Goal: Obtain resource: Download file/media

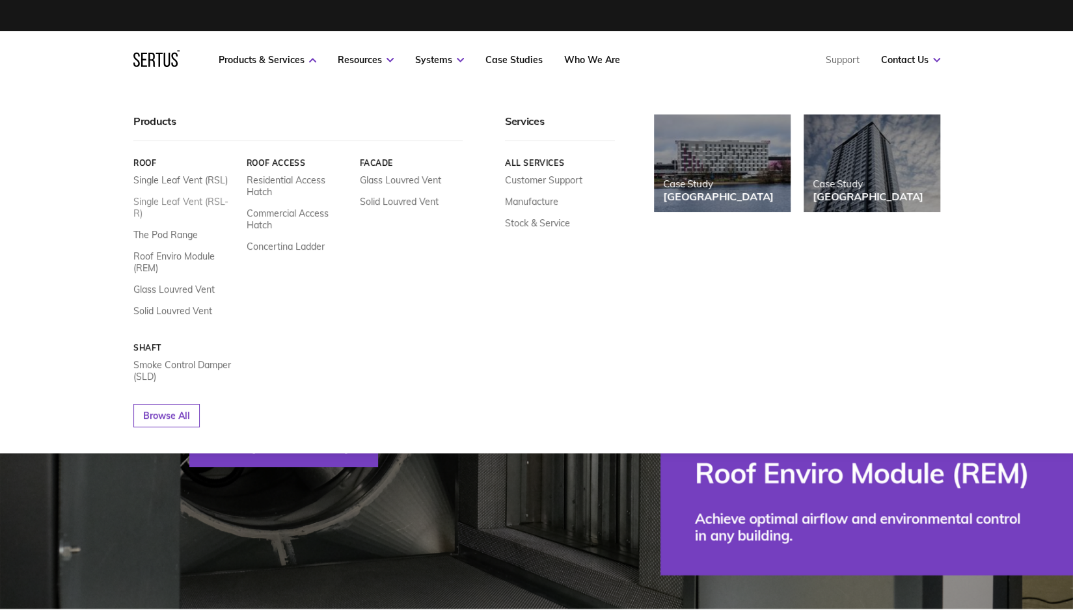
click at [189, 200] on link "Single Leaf Vent (RSL-R)" at bounding box center [184, 207] width 103 height 23
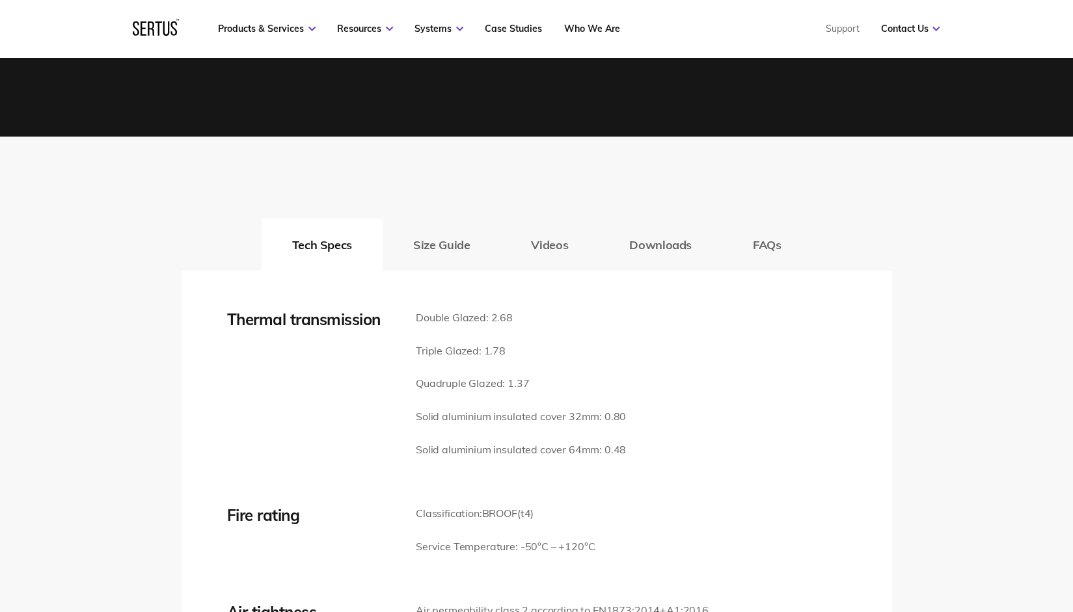
scroll to position [1822, 0]
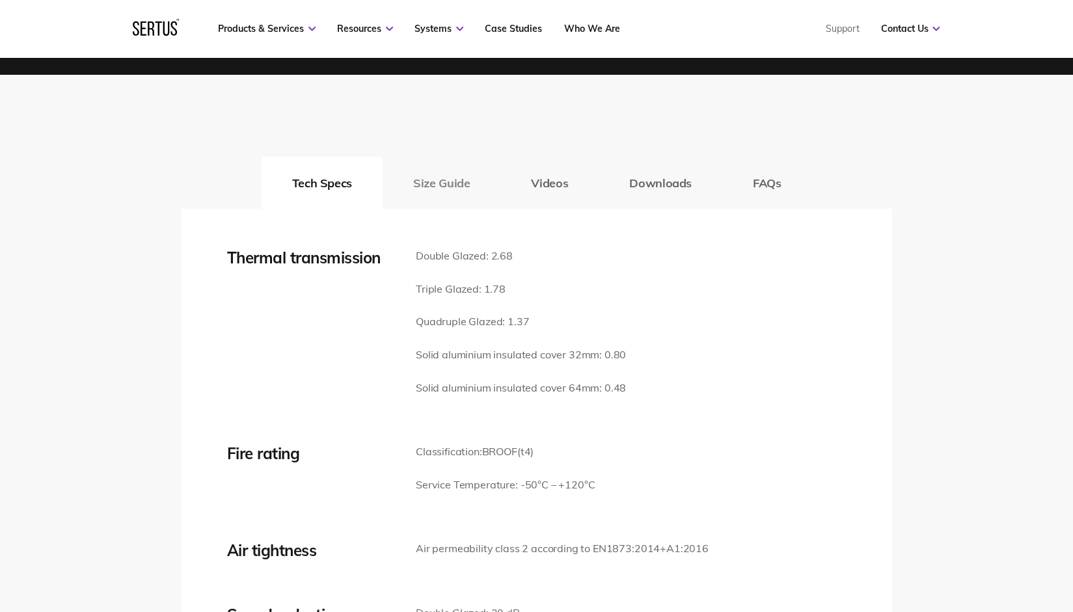
click at [426, 185] on button "Size Guide" at bounding box center [442, 183] width 118 height 52
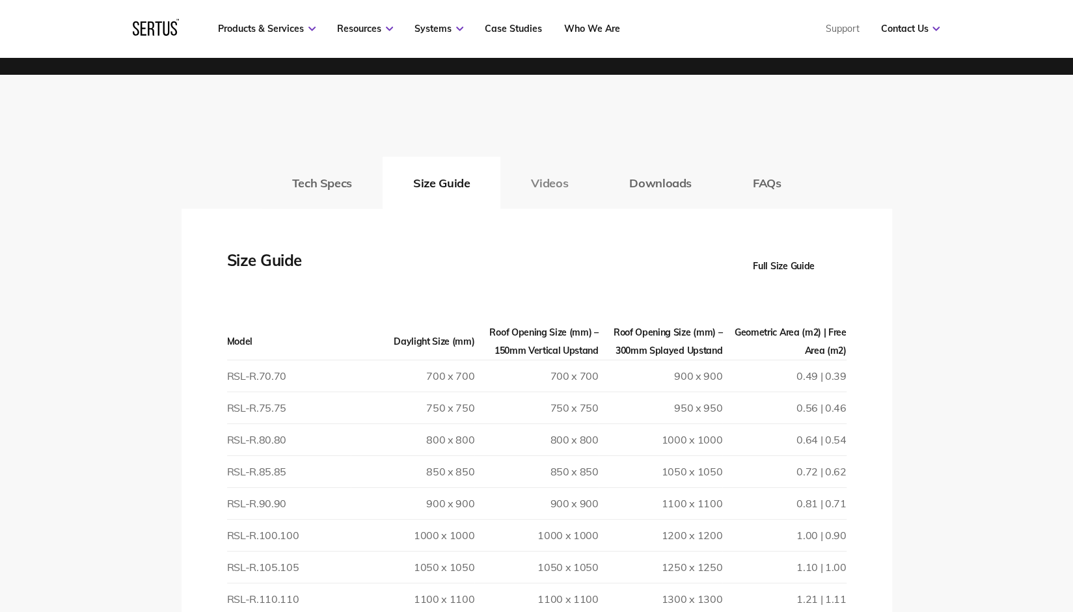
click at [538, 176] on button "Videos" at bounding box center [549, 183] width 98 height 52
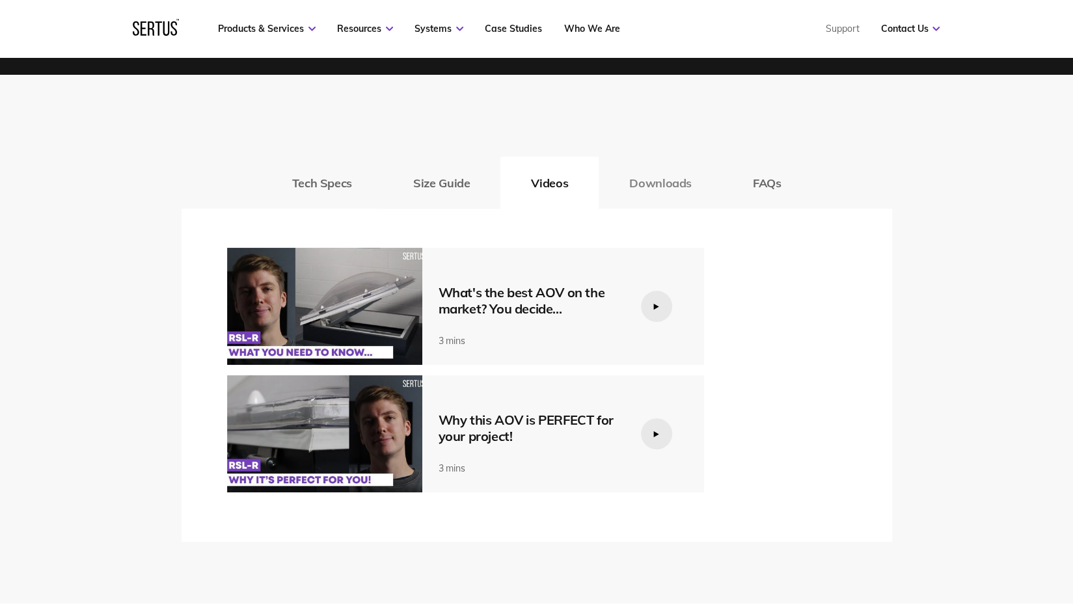
click at [679, 180] on button "Downloads" at bounding box center [661, 183] width 124 height 52
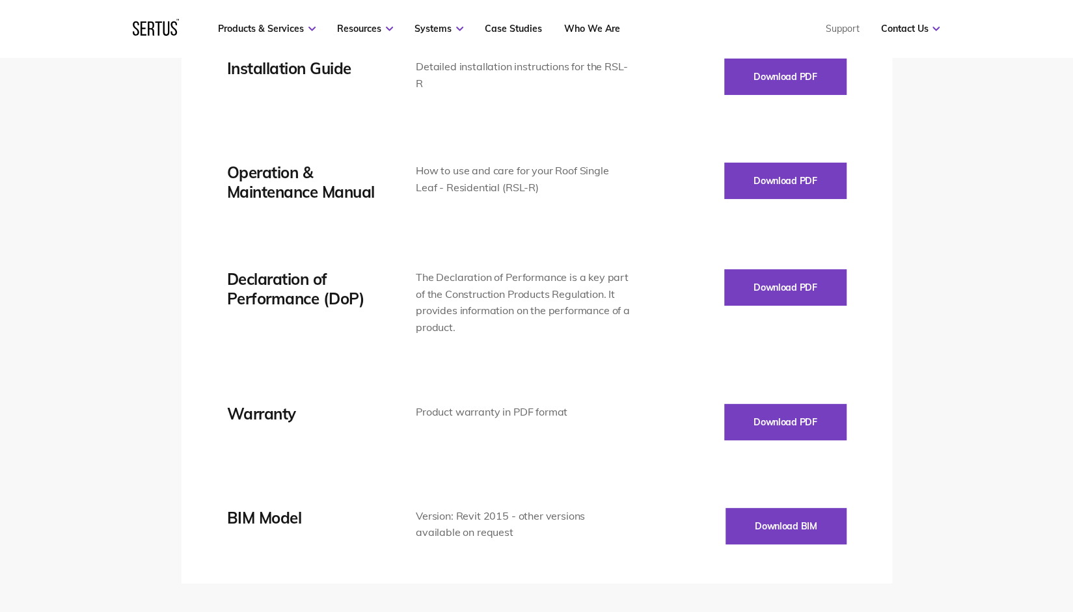
scroll to position [2147, 0]
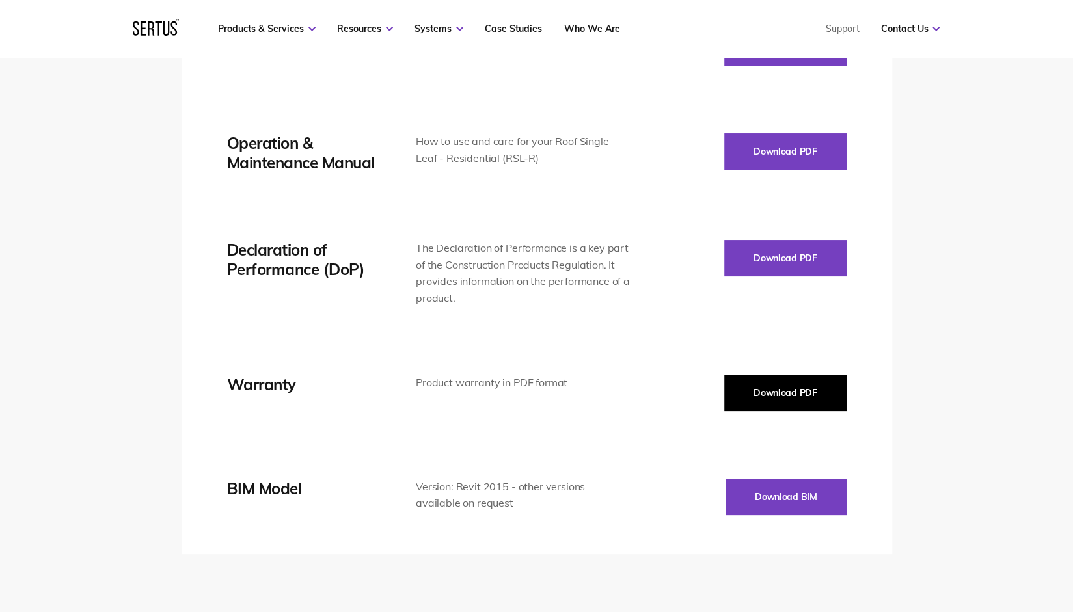
click at [787, 392] on button "Download PDF" at bounding box center [785, 393] width 122 height 36
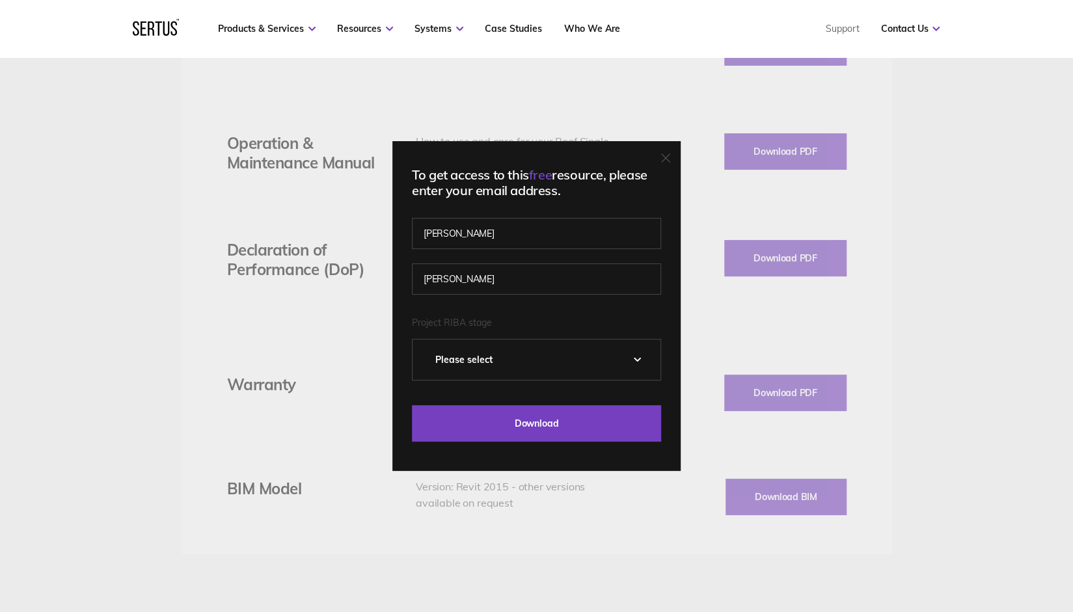
click at [456, 361] on select "Please Select 0 – Strategic Definition 1 - Preparation & Brief 2 - Concept Desi…" at bounding box center [537, 360] width 248 height 40
click at [480, 317] on span "Project RIBA stage" at bounding box center [452, 323] width 80 height 12
click at [480, 340] on select "Please Select 0 – Strategic Definition 1 - Preparation & Brief 2 - Concept Desi…" at bounding box center [537, 360] width 248 height 40
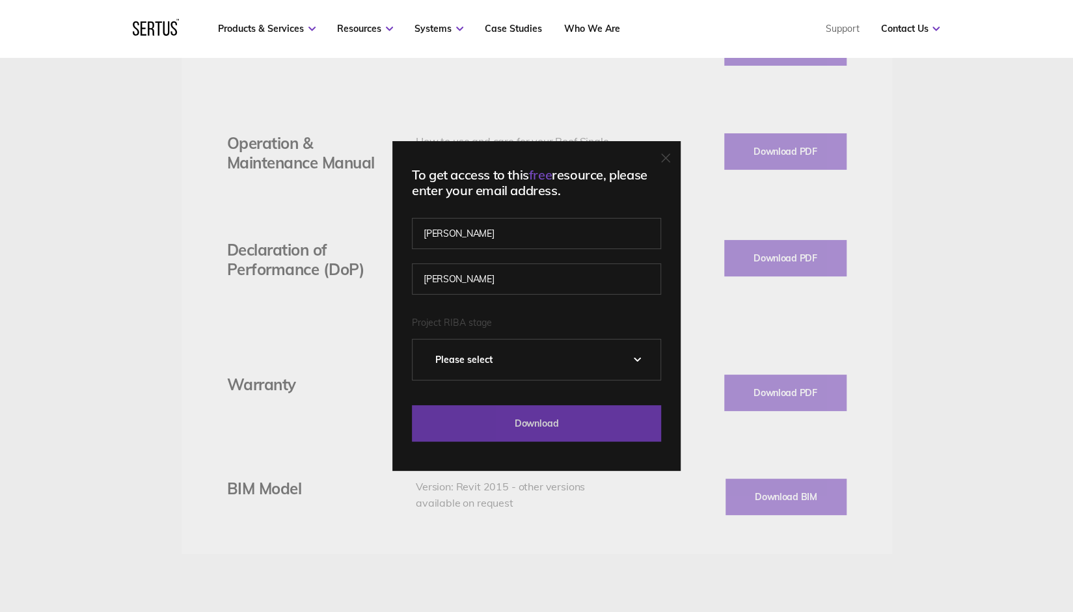
click at [523, 418] on input "Download" at bounding box center [536, 423] width 249 height 36
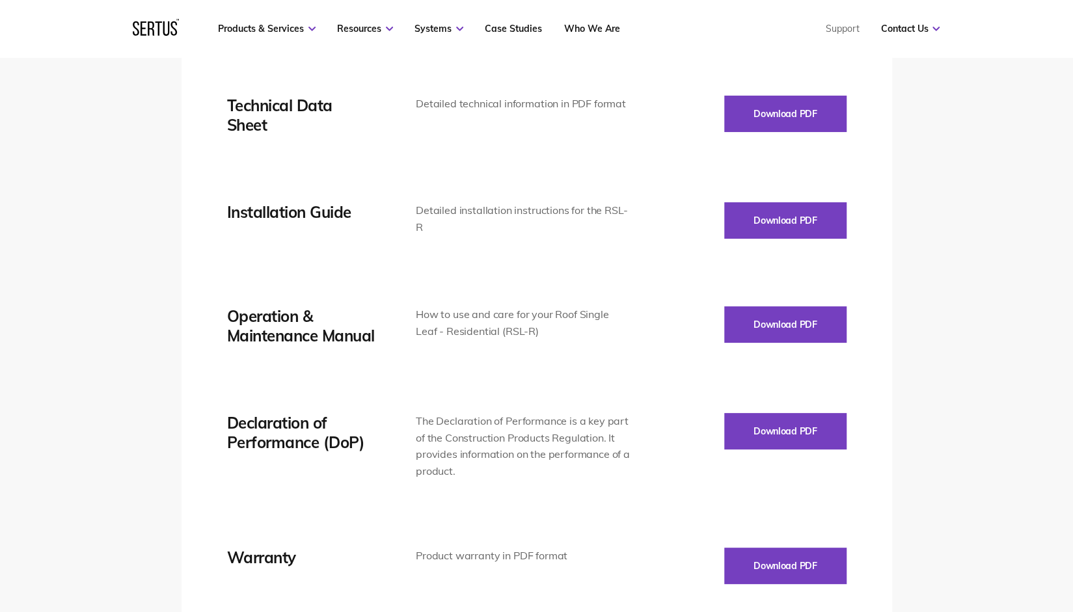
scroll to position [1887, 0]
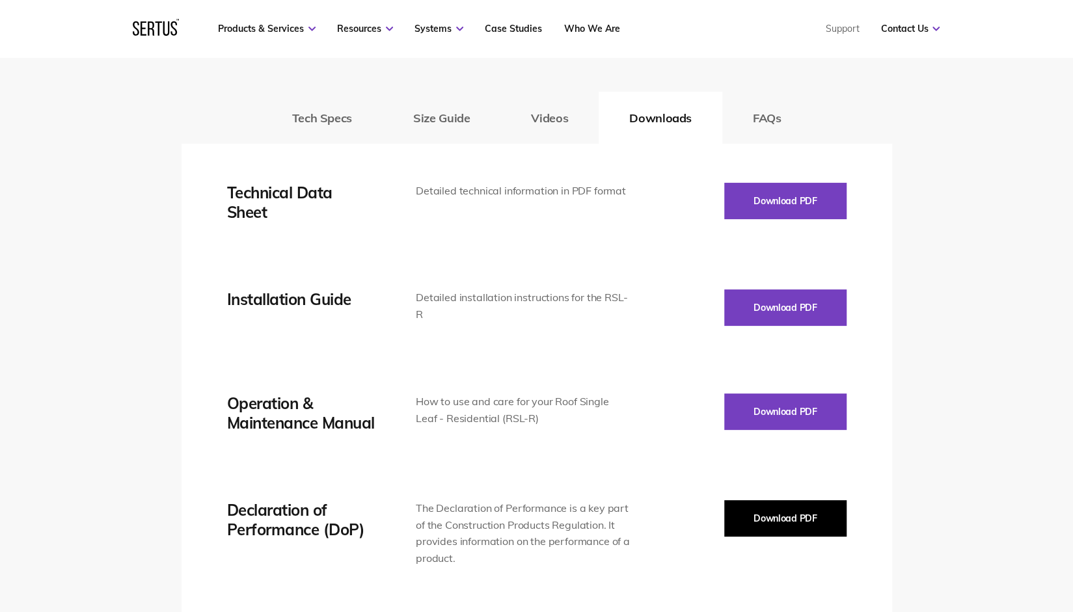
click at [808, 521] on button "Download PDF" at bounding box center [785, 518] width 122 height 36
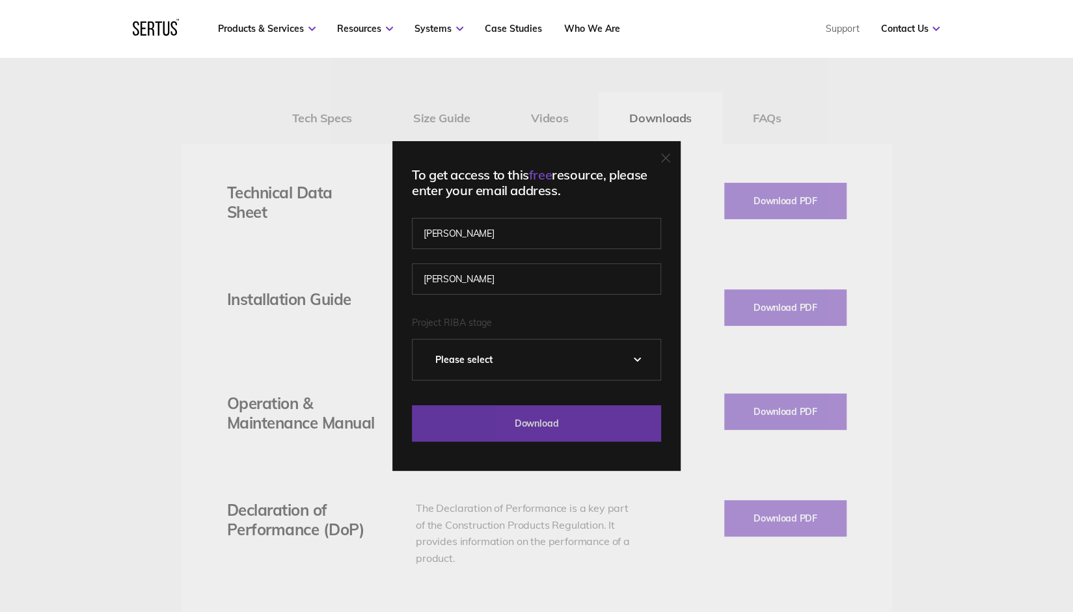
click at [462, 424] on input "Download" at bounding box center [536, 423] width 249 height 36
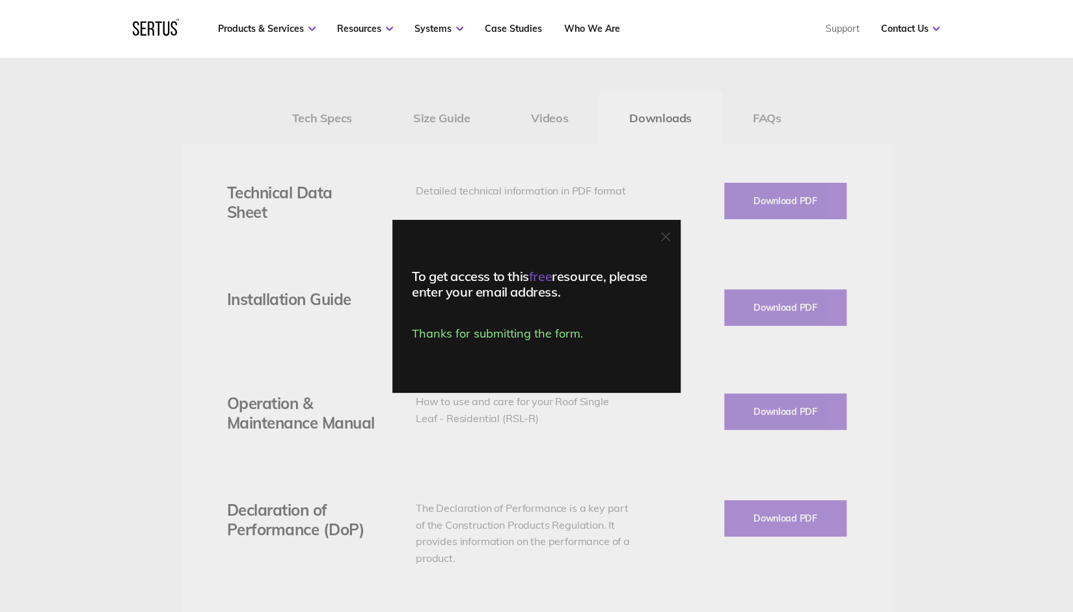
click at [524, 424] on div "To get access to this free resource, please enter your email address. Thanks fo…" at bounding box center [536, 306] width 1073 height 612
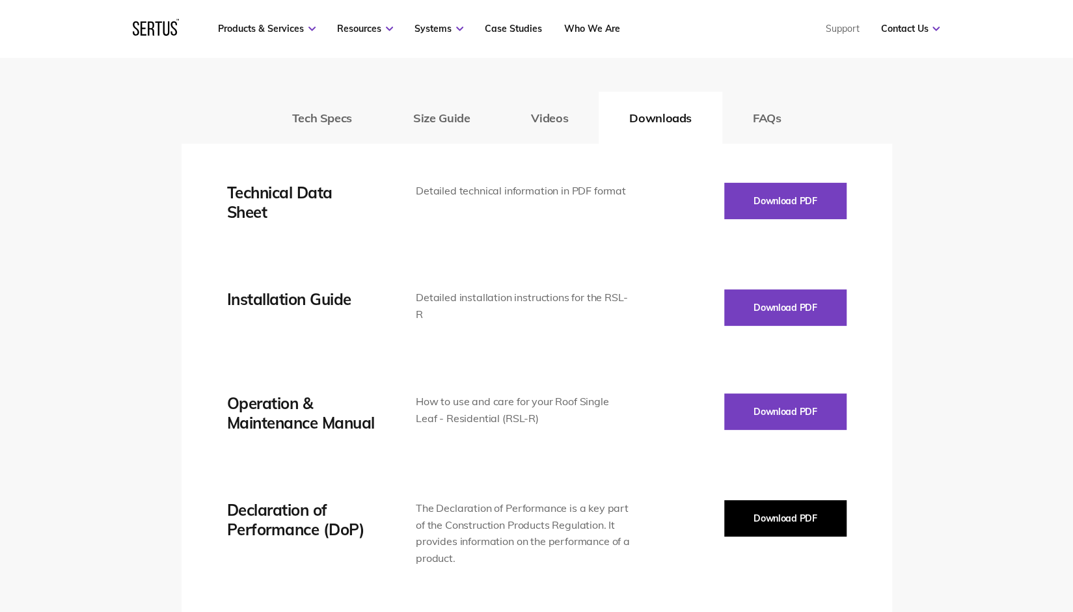
click at [795, 524] on button "Download PDF" at bounding box center [785, 518] width 122 height 36
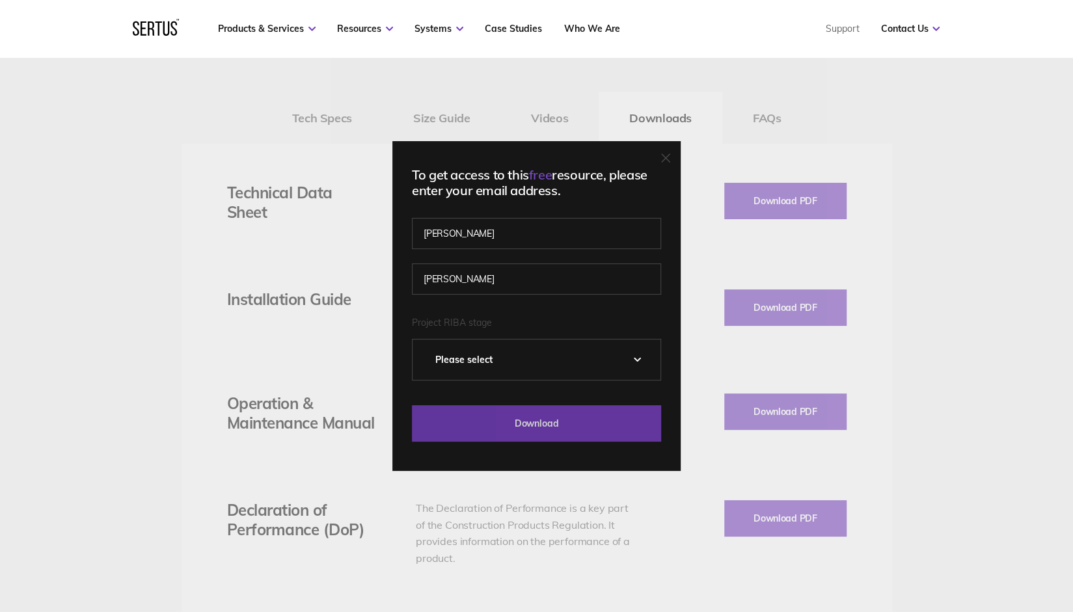
click at [556, 413] on input "Download" at bounding box center [536, 423] width 249 height 36
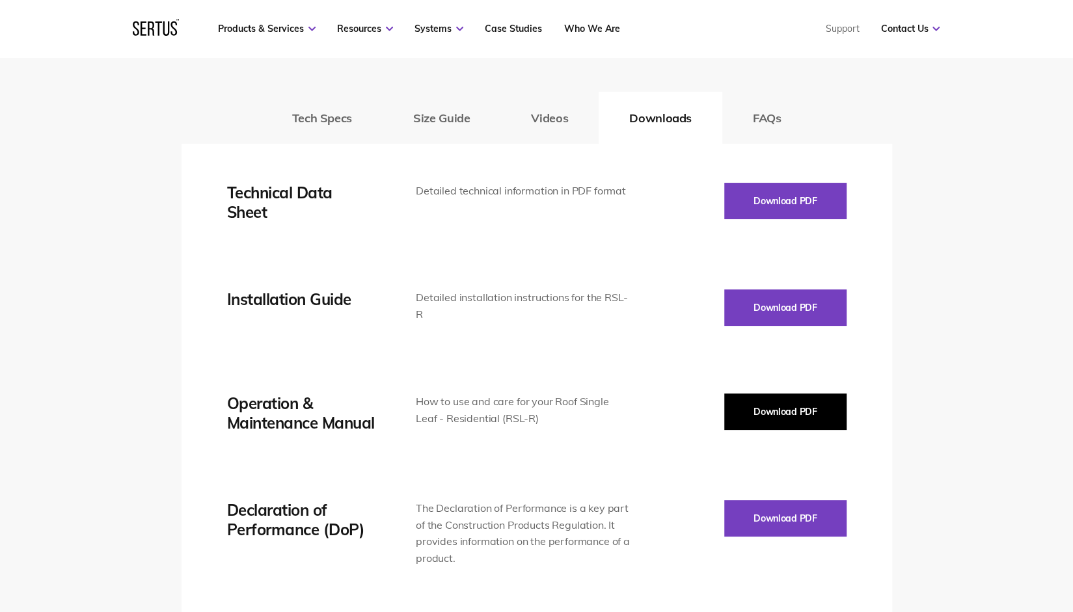
click at [783, 409] on button "Download PDF" at bounding box center [785, 412] width 122 height 36
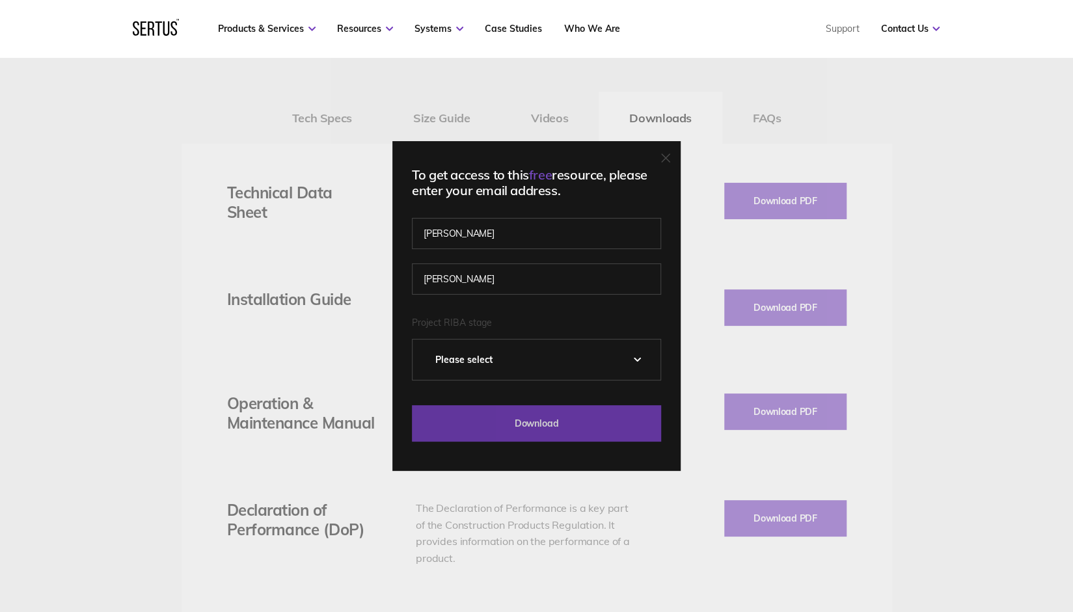
click at [548, 418] on input "Download" at bounding box center [536, 423] width 249 height 36
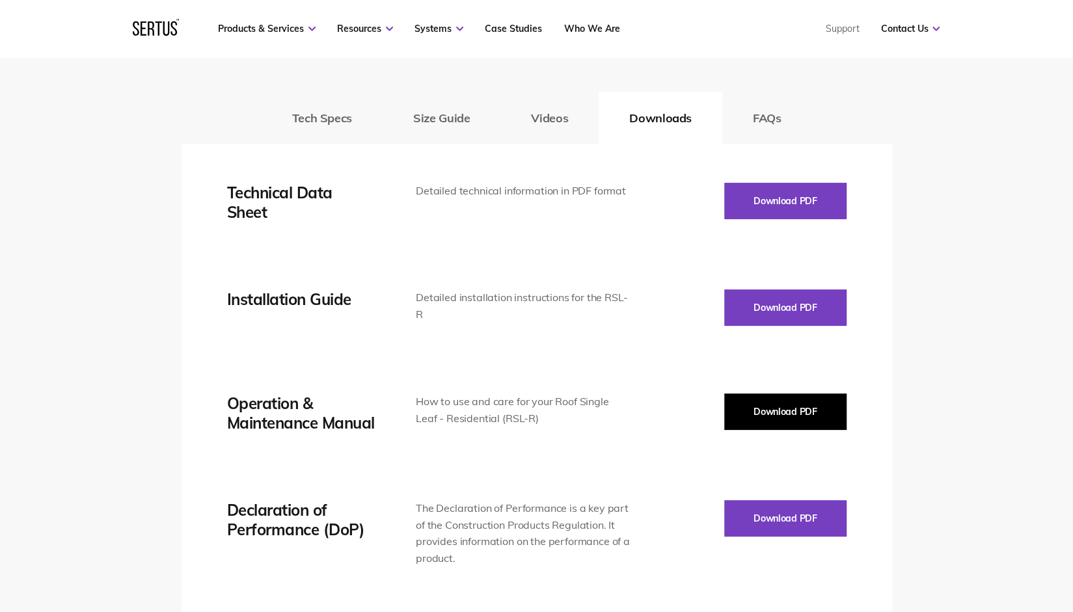
click at [765, 409] on button "Download PDF" at bounding box center [785, 412] width 122 height 36
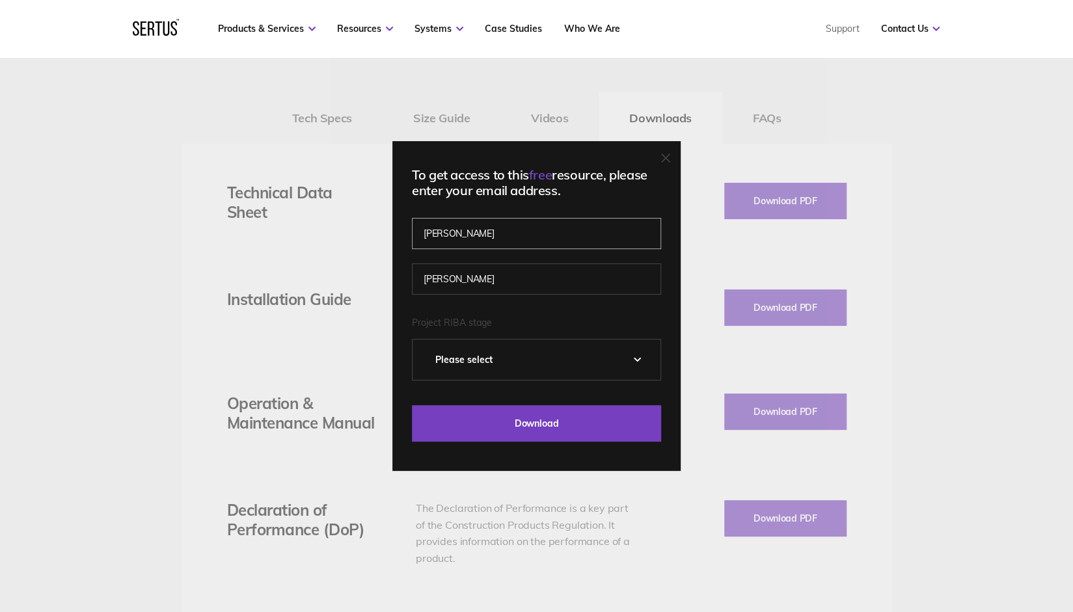
click at [504, 232] on input "[PERSON_NAME]" at bounding box center [536, 233] width 249 height 31
click at [459, 283] on input "[PERSON_NAME]" at bounding box center [536, 279] width 249 height 31
click at [452, 232] on input "[PERSON_NAME]" at bounding box center [536, 233] width 249 height 31
click at [469, 281] on input "[PERSON_NAME]" at bounding box center [536, 279] width 249 height 31
click at [445, 392] on fieldset "Project RIBA stage Please Select 0 – Strategic Definition 1 - Preparation & Bri…" at bounding box center [536, 359] width 249 height 86
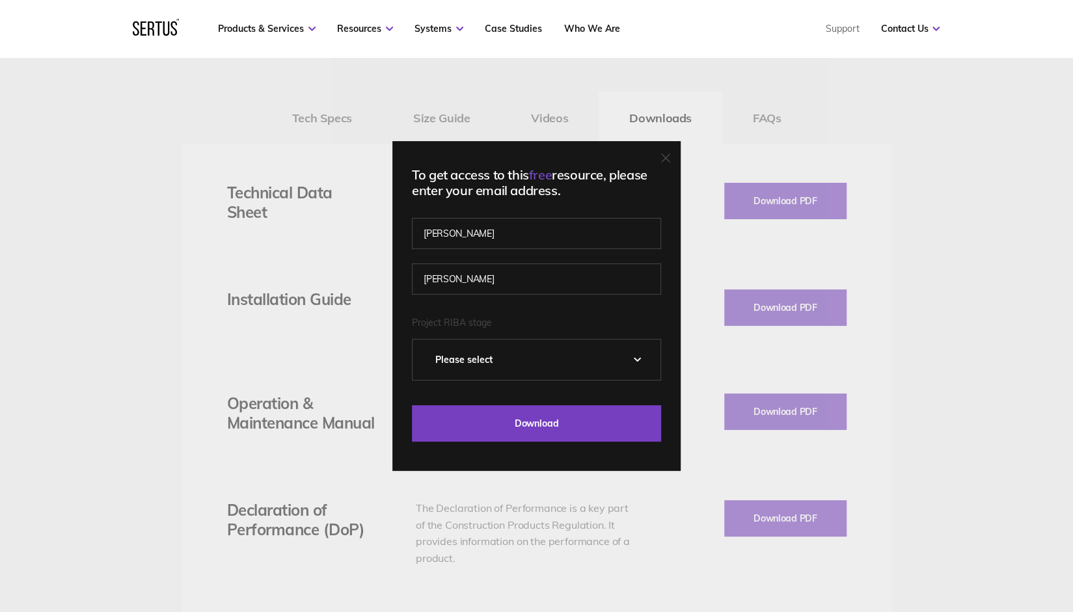
click at [545, 175] on span "free" at bounding box center [540, 175] width 23 height 16
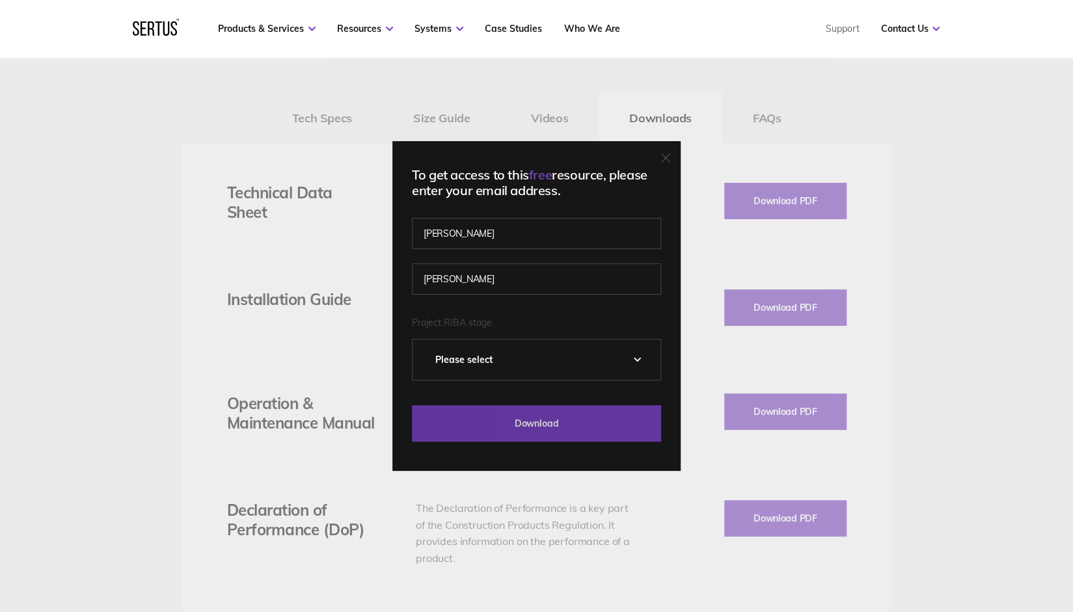
click at [524, 431] on input "Download" at bounding box center [536, 423] width 249 height 36
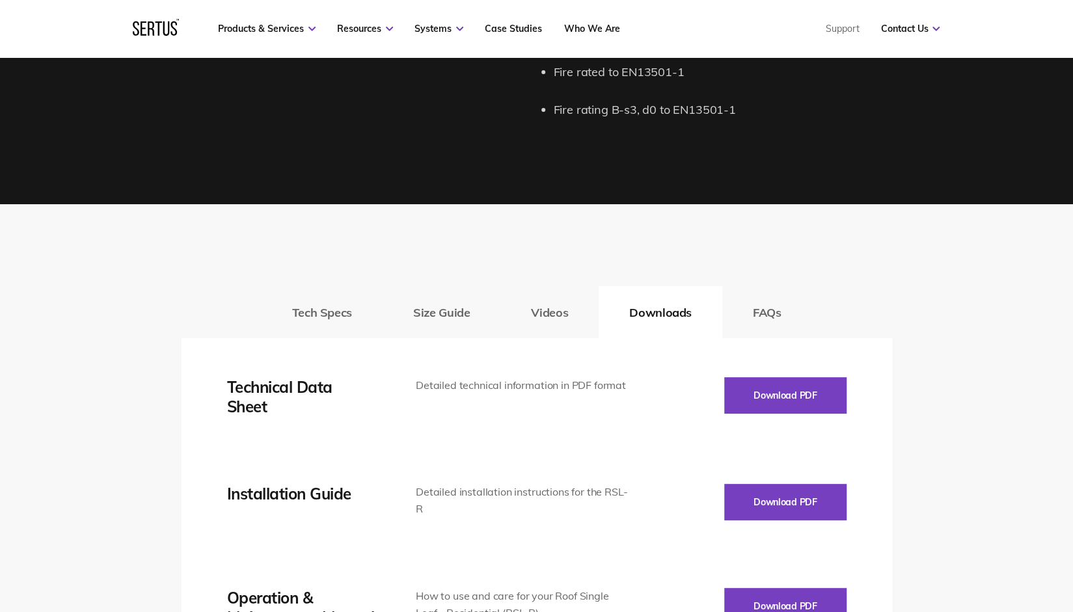
scroll to position [1692, 0]
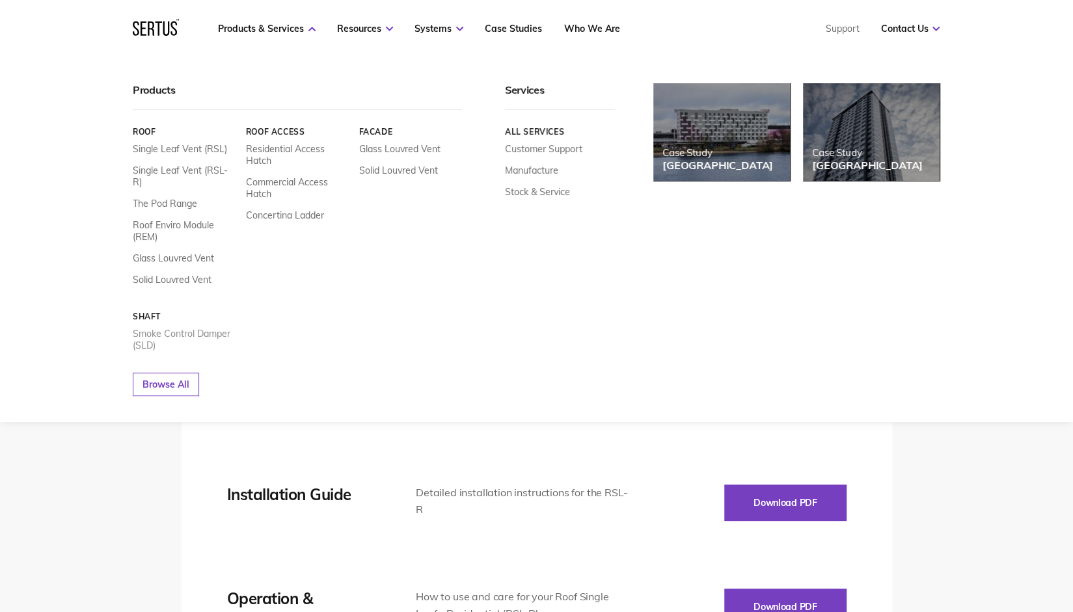
click at [174, 328] on link "Smoke Control Damper (SLD)" at bounding box center [184, 339] width 103 height 23
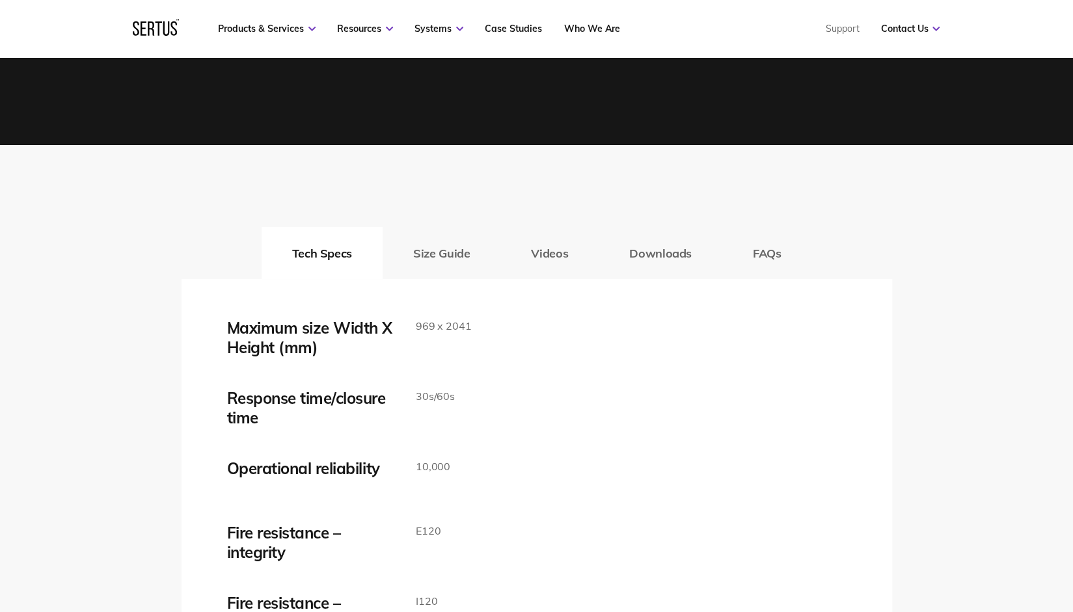
scroll to position [2017, 0]
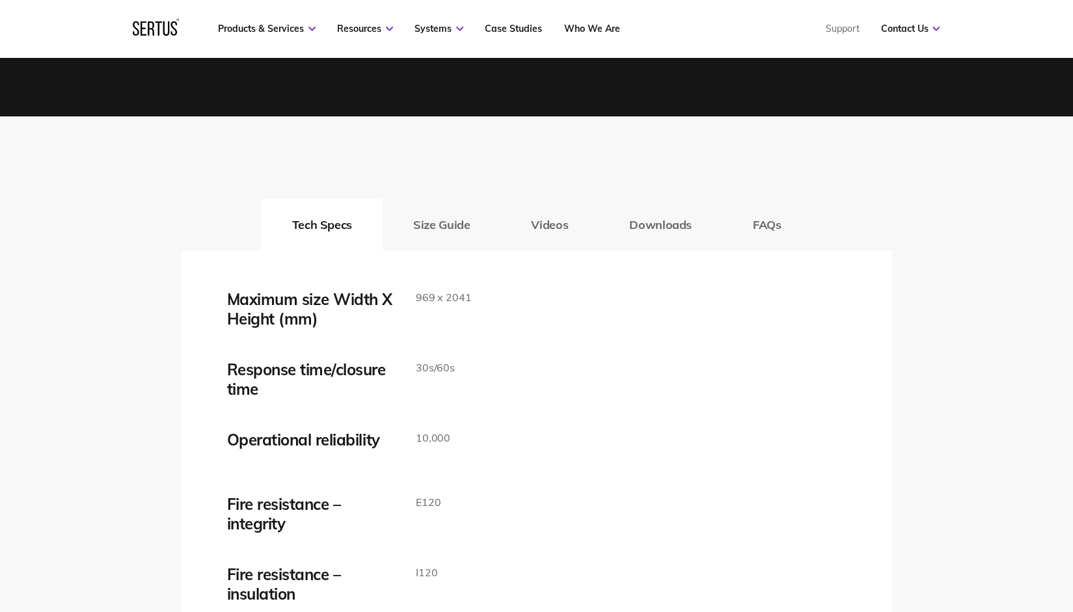
click at [652, 245] on button "Downloads" at bounding box center [661, 224] width 124 height 52
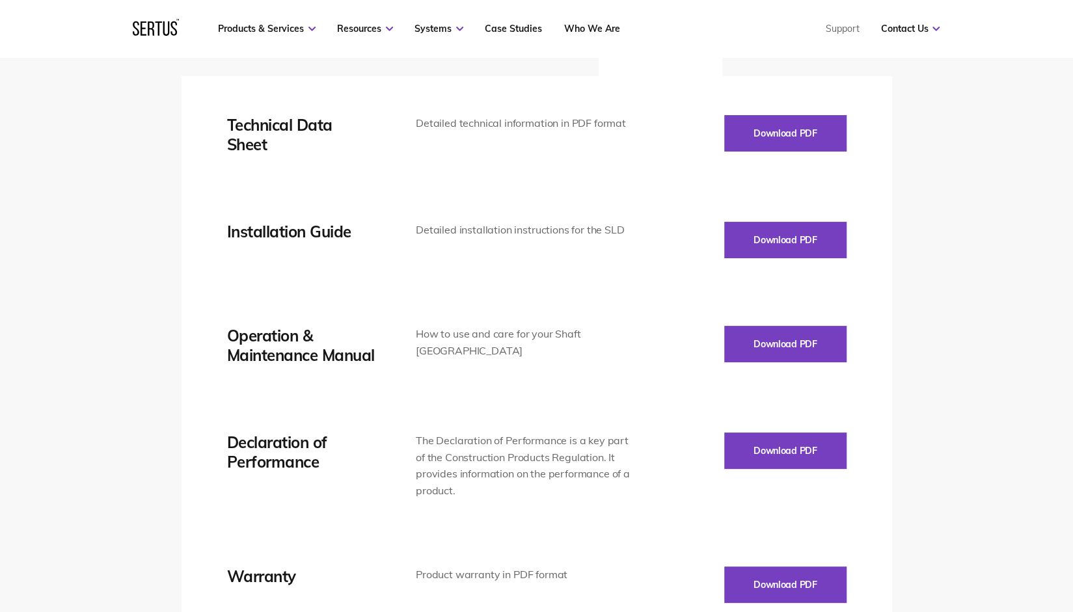
scroll to position [2408, 0]
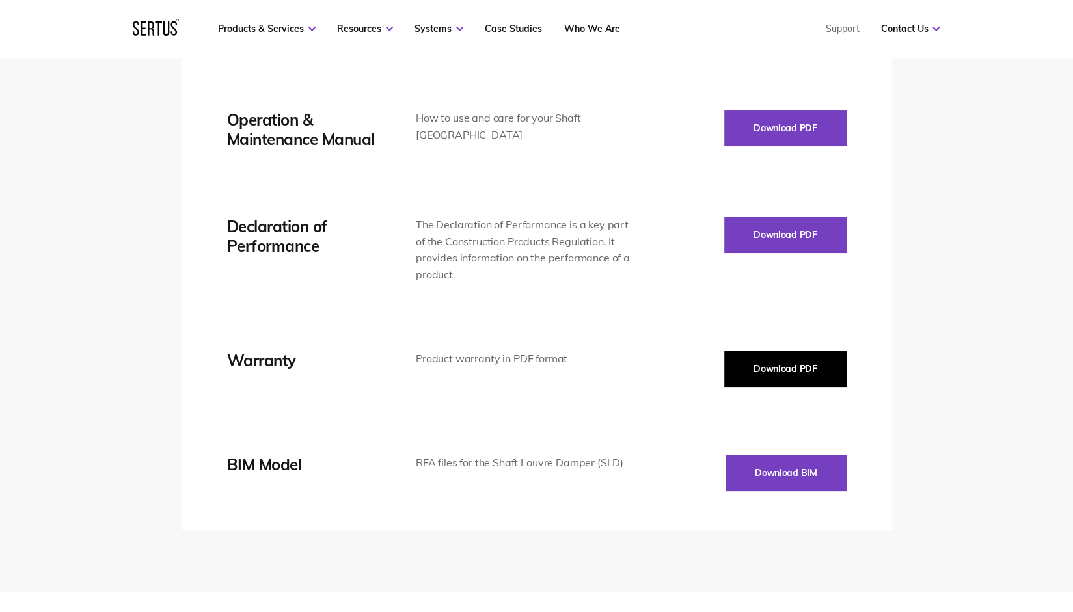
click at [759, 362] on button "Download PDF" at bounding box center [785, 369] width 122 height 36
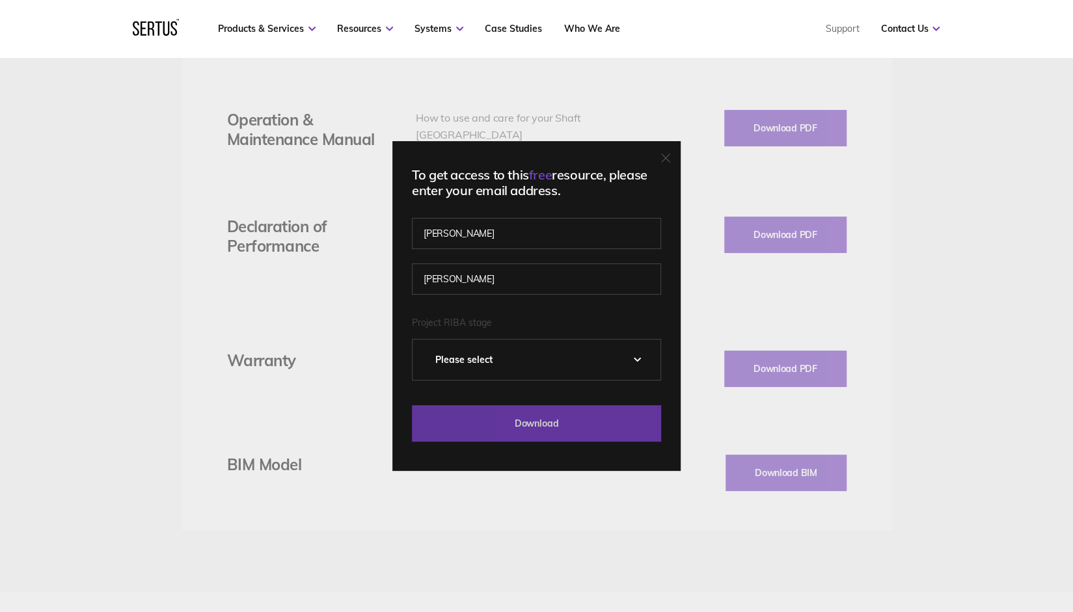
click at [524, 422] on input "Download" at bounding box center [536, 423] width 249 height 36
